Goal: Information Seeking & Learning: Learn about a topic

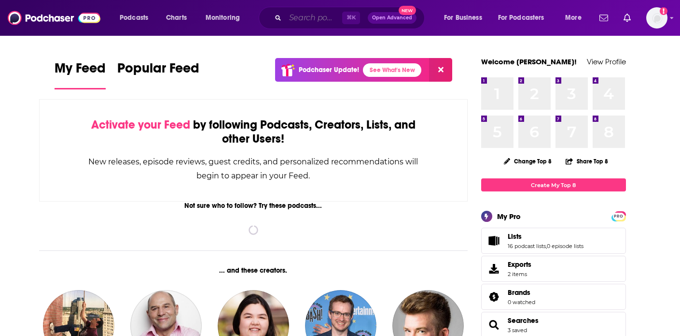
click at [309, 11] on input "Search podcasts, credits, & more..." at bounding box center [313, 17] width 57 height 15
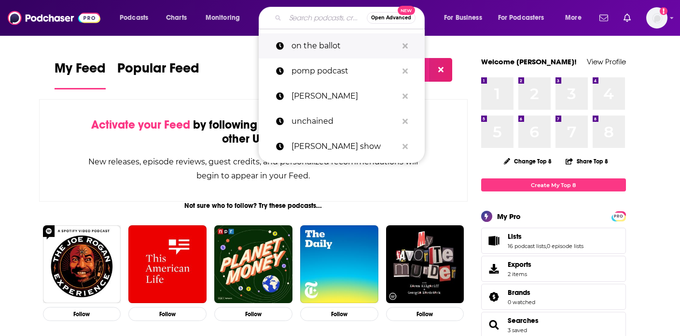
click at [314, 47] on p "on the ballot" at bounding box center [345, 45] width 106 height 25
type input "on the ballot"
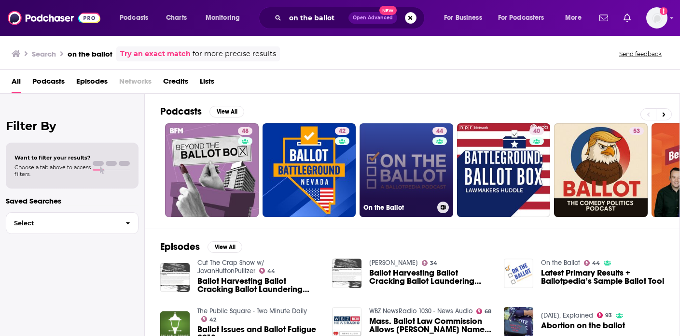
click at [383, 184] on link "44 On the Ballot" at bounding box center [407, 170] width 94 height 94
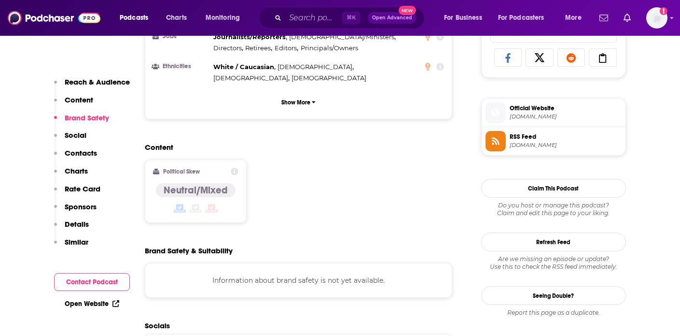
scroll to position [645, 0]
click at [236, 167] on icon at bounding box center [235, 171] width 8 height 8
click at [268, 142] on div "Content Political Skew Neutral/Mixed" at bounding box center [299, 186] width 308 height 88
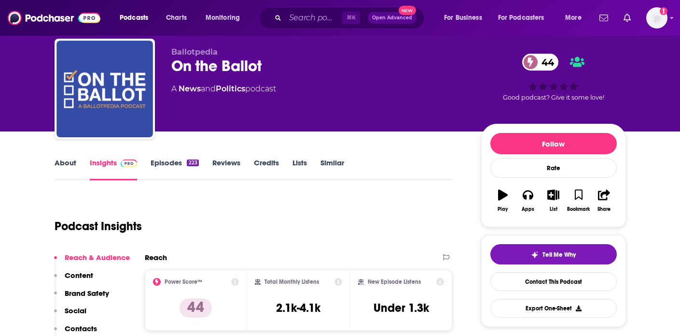
scroll to position [0, 0]
